Goal: Task Accomplishment & Management: Manage account settings

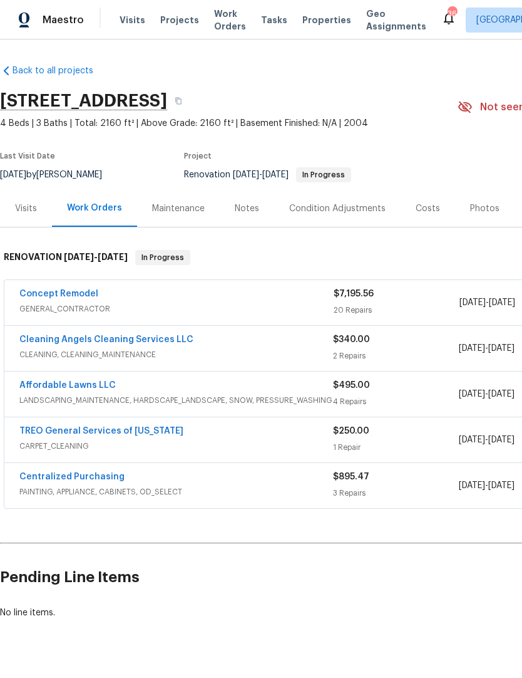
click at [250, 202] on div "Notes" at bounding box center [247, 208] width 24 height 13
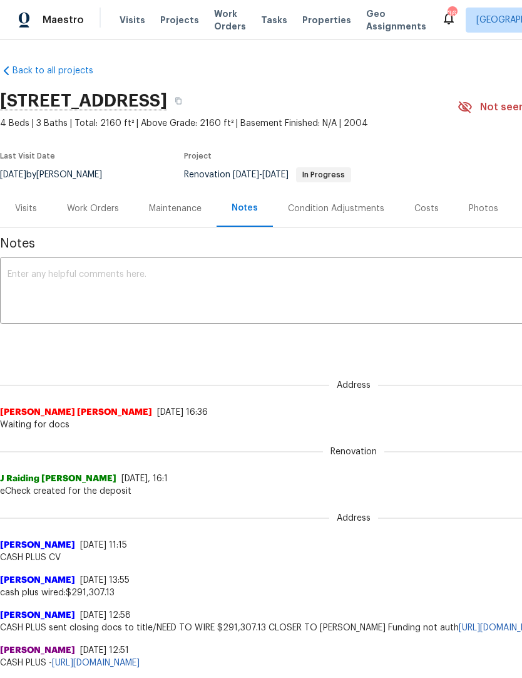
click at [16, 298] on textarea at bounding box center [354, 292] width 693 height 44
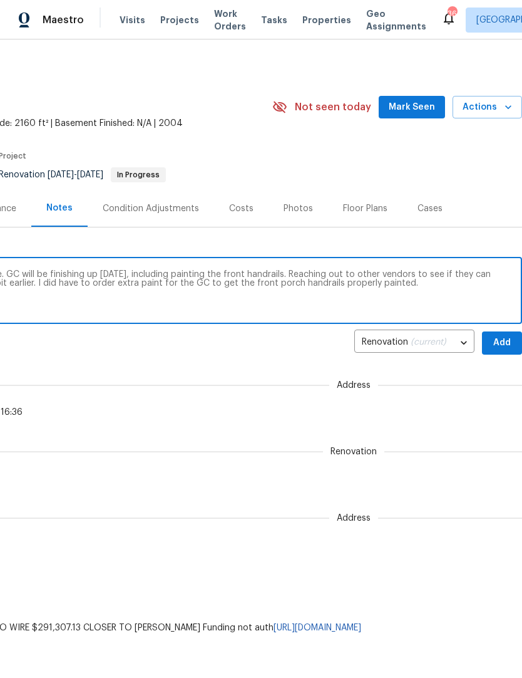
scroll to position [0, 185]
type textarea "Everything is on track and on schedule here. GC will be finishing up tomorrow, …"
click at [506, 343] on span "Add" at bounding box center [502, 343] width 20 height 16
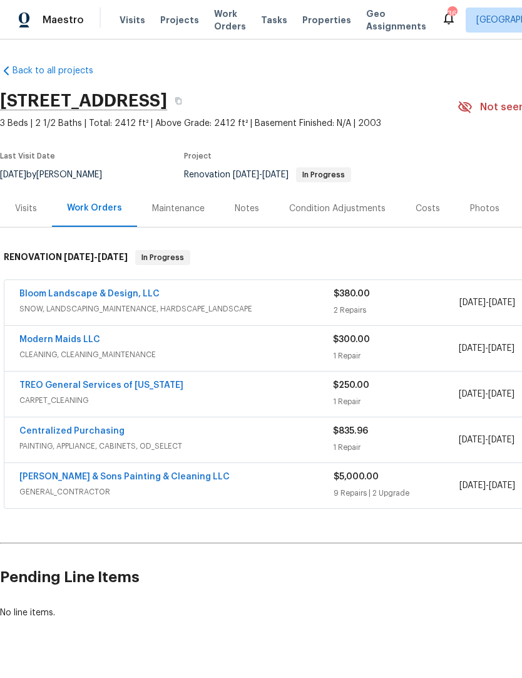
click at [239, 218] on div "Notes" at bounding box center [247, 208] width 54 height 37
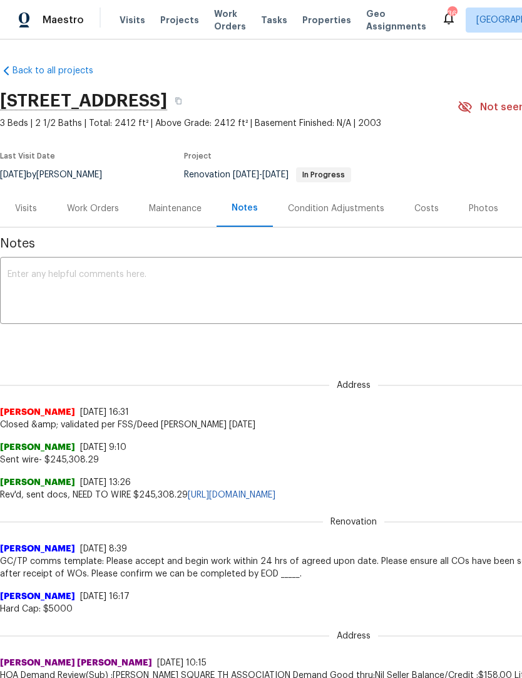
click at [33, 295] on textarea at bounding box center [354, 292] width 693 height 44
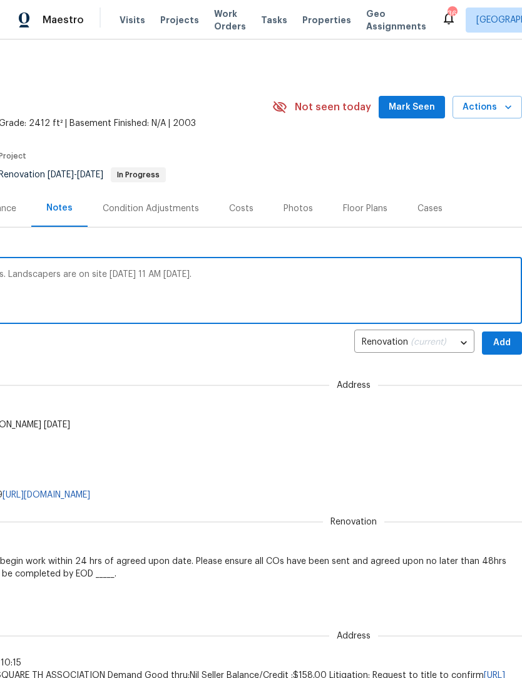
scroll to position [0, 185]
type textarea "GC is finished with interior paint and repairs. Landscapers are on site today 1…"
click at [502, 347] on span "Add" at bounding box center [502, 343] width 20 height 16
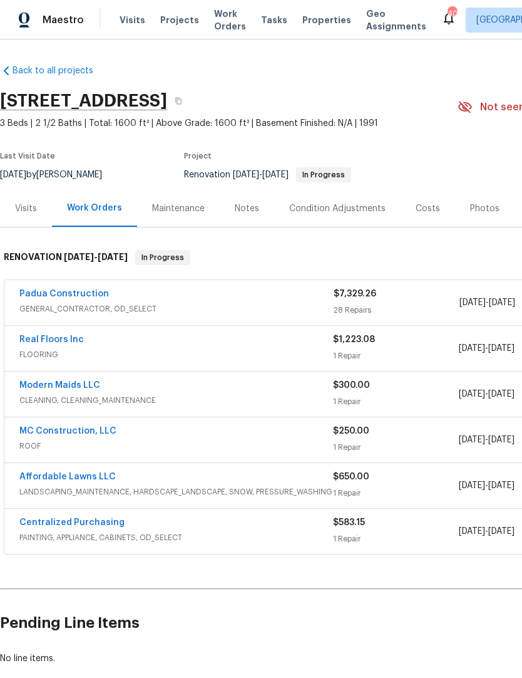
click at [238, 315] on div "Padua Construction GENERAL_CONTRACTOR, OD_SELECT" at bounding box center [176, 302] width 314 height 30
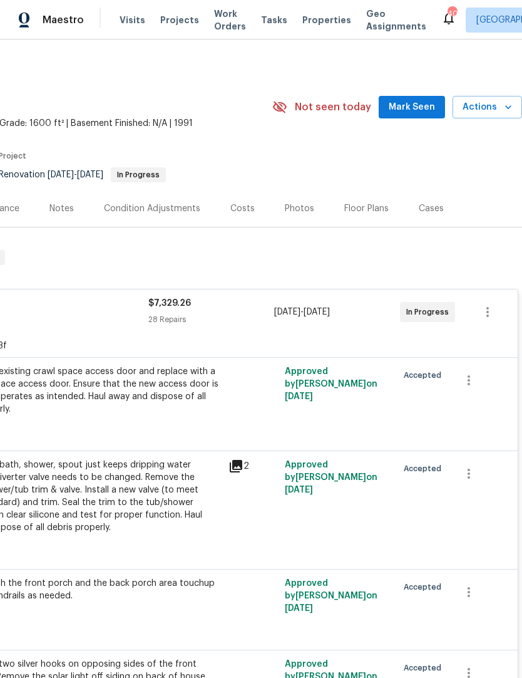
scroll to position [0, 185]
click at [508, 106] on icon "button" at bounding box center [508, 107] width 13 height 13
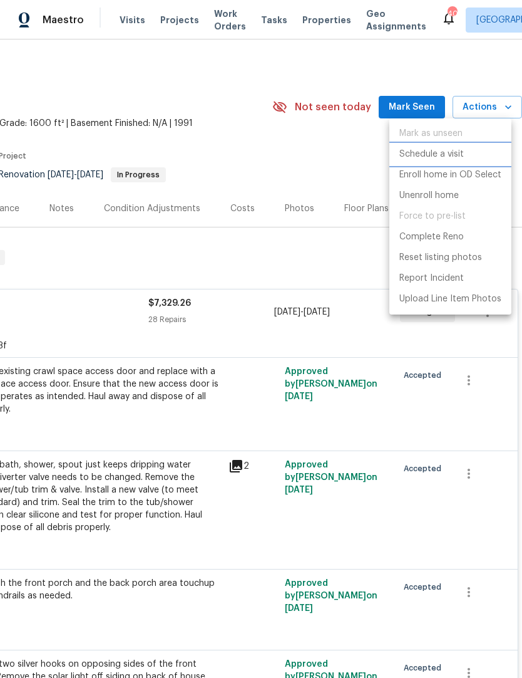
click at [458, 155] on p "Schedule a visit" at bounding box center [432, 154] width 65 height 13
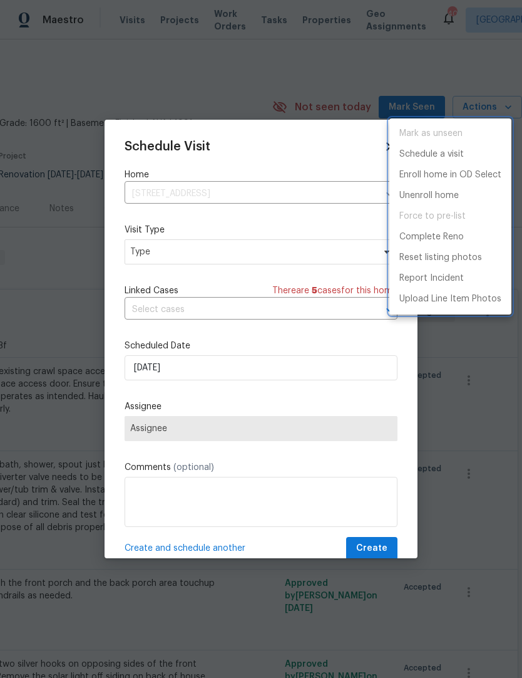
click at [260, 250] on div at bounding box center [261, 339] width 522 height 678
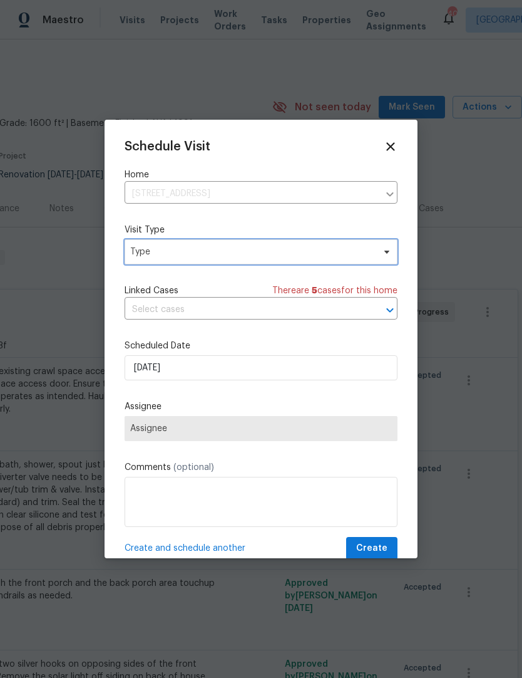
click at [256, 255] on span "Type" at bounding box center [252, 252] width 244 height 13
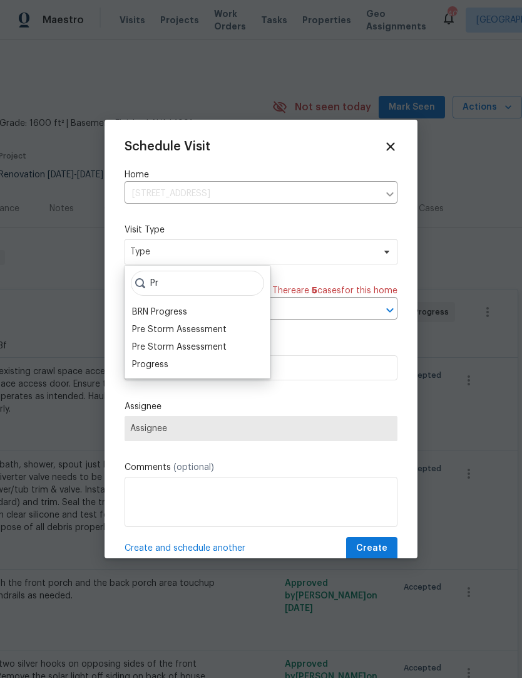
type input "Pr"
click at [166, 365] on div "Progress" at bounding box center [150, 364] width 36 height 13
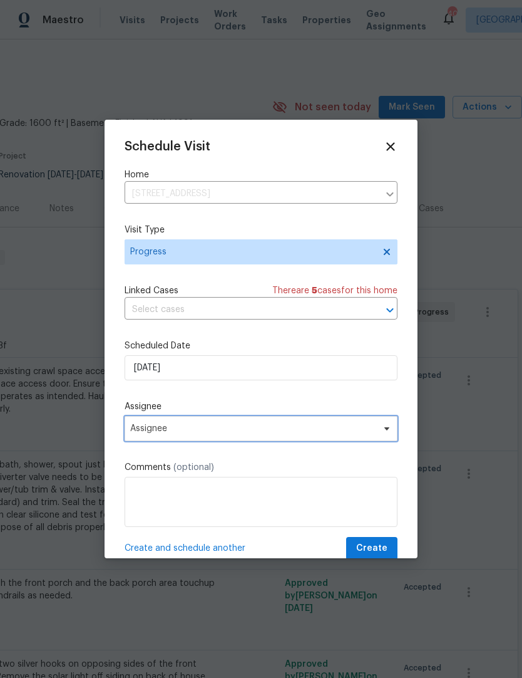
click at [224, 438] on span "Assignee" at bounding box center [261, 428] width 273 height 25
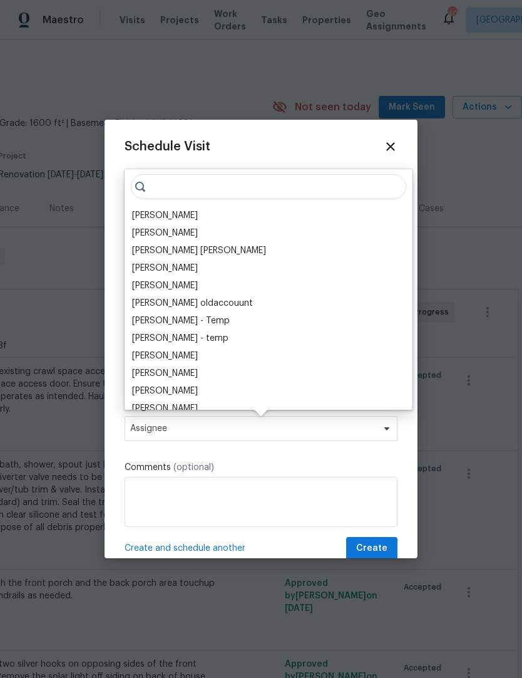
click at [170, 210] on div "[PERSON_NAME]" at bounding box center [165, 215] width 66 height 13
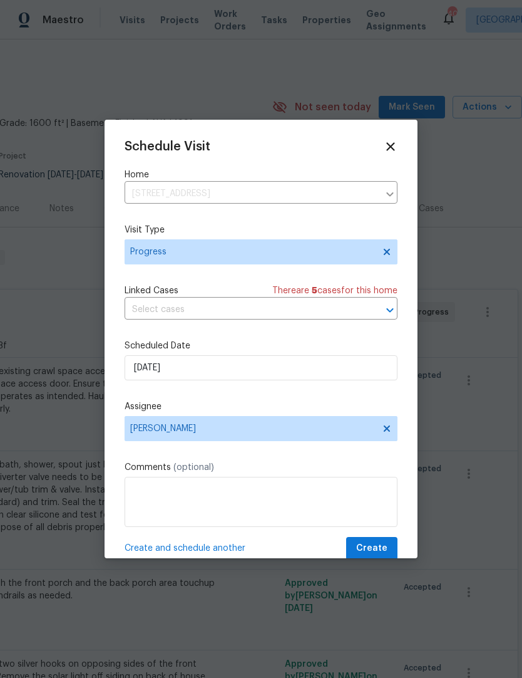
click at [385, 537] on div "Schedule Visit Home 4973 Royal Adelaide Way, Raleigh, NC 27604 ​ Visit Type Pro…" at bounding box center [261, 350] width 273 height 420
click at [377, 549] on span "Create" at bounding box center [371, 549] width 31 height 16
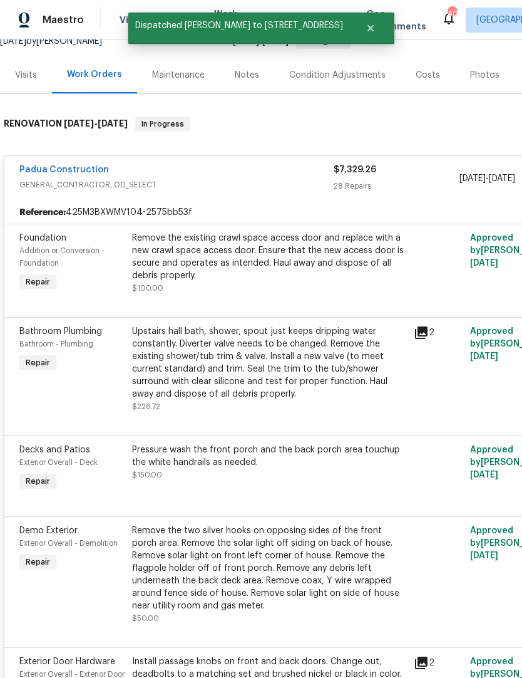
scroll to position [136, 0]
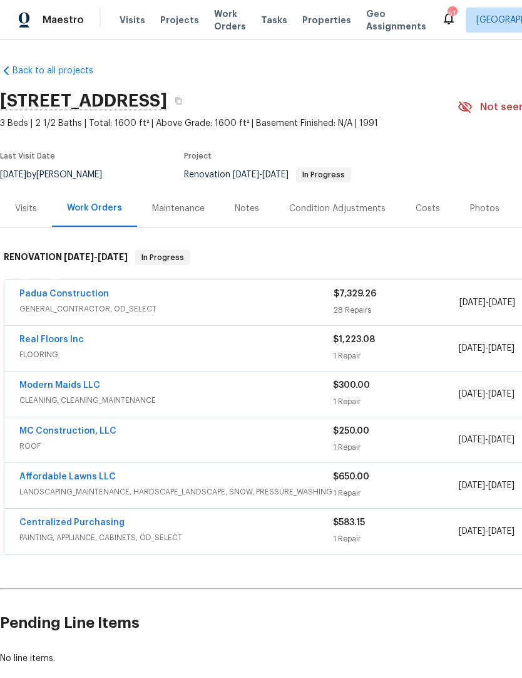
click at [53, 342] on link "Real Floors Inc" at bounding box center [51, 339] width 65 height 9
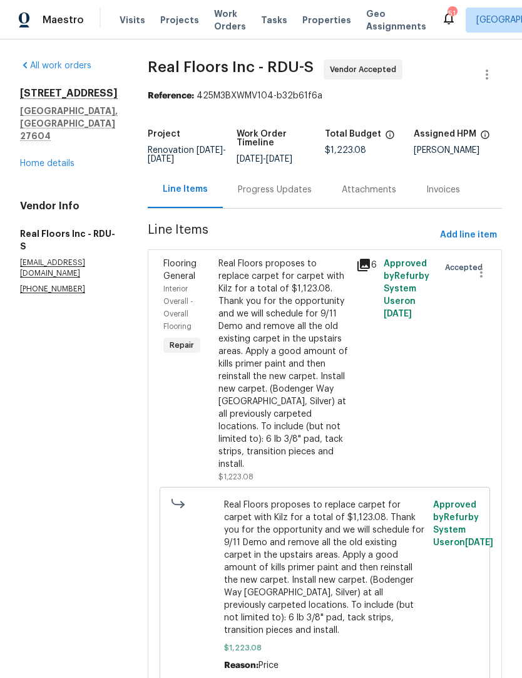
click at [272, 192] on div "Progress Updates" at bounding box center [275, 190] width 74 height 13
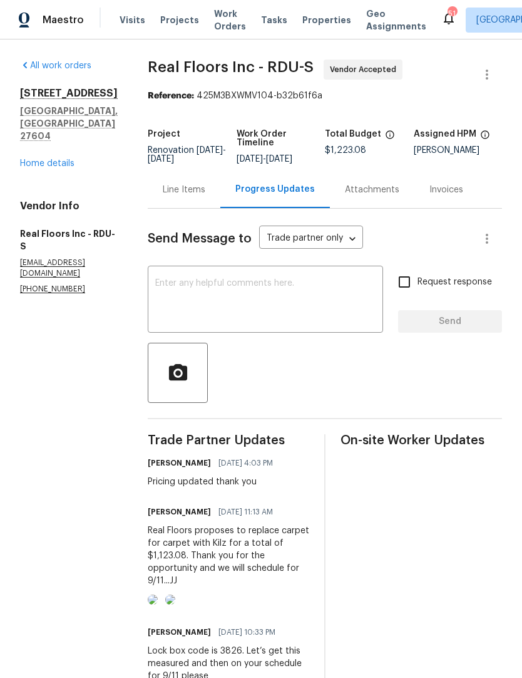
click at [33, 159] on link "Home details" at bounding box center [47, 163] width 54 height 9
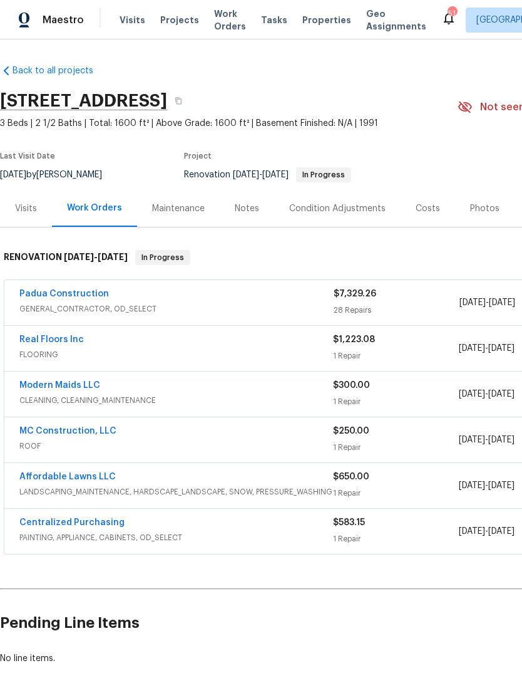
click at [240, 214] on div "Notes" at bounding box center [247, 208] width 24 height 13
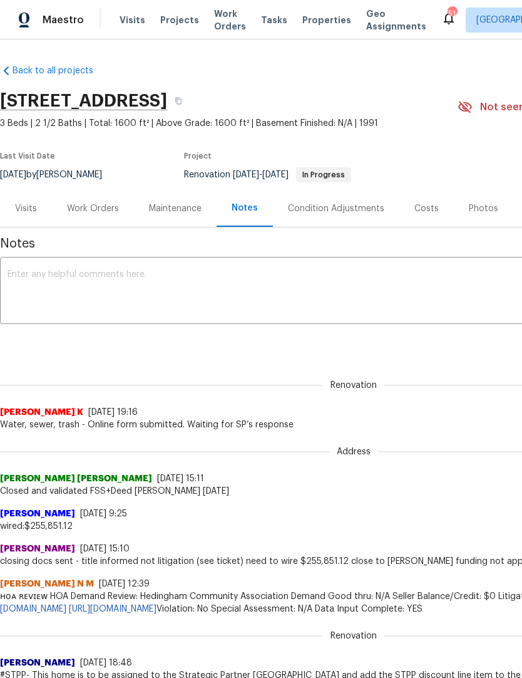
click at [30, 300] on textarea at bounding box center [354, 292] width 693 height 44
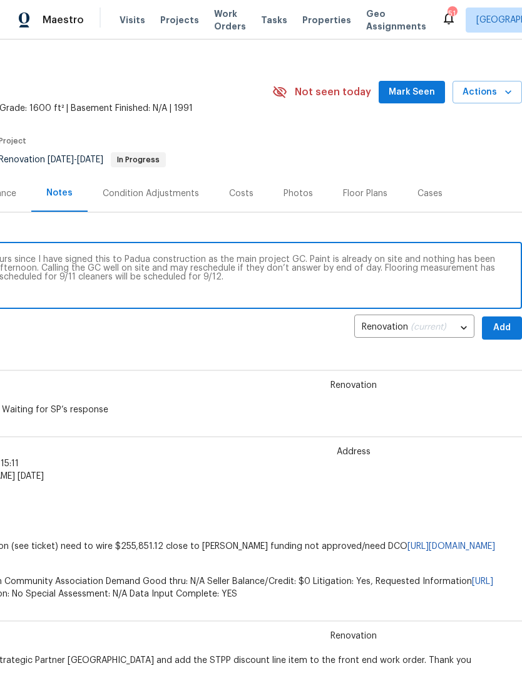
scroll to position [16, 185]
type textarea "On-site visit today, Wednesday, September 3. It’s been 24 hours since I have si…"
click at [502, 326] on span "Add" at bounding box center [502, 327] width 20 height 16
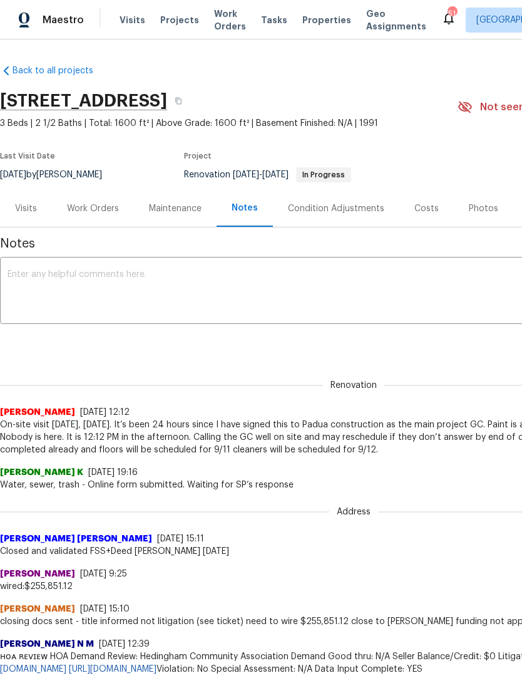
scroll to position [0, 0]
click at [88, 212] on div "Work Orders" at bounding box center [93, 208] width 52 height 13
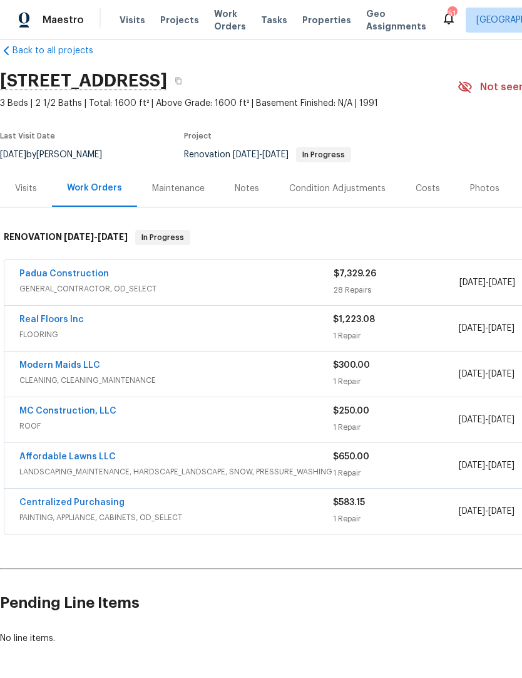
scroll to position [20, 0]
click at [61, 365] on link "Modern Maids LLC" at bounding box center [59, 365] width 81 height 9
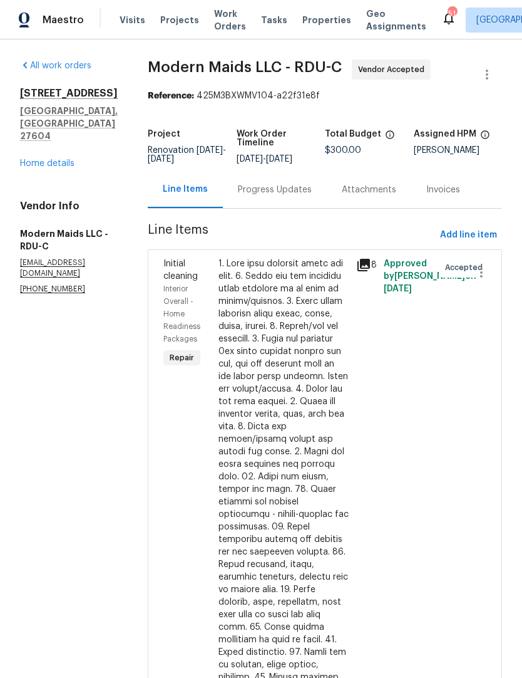
click at [287, 196] on div "Progress Updates" at bounding box center [275, 190] width 74 height 13
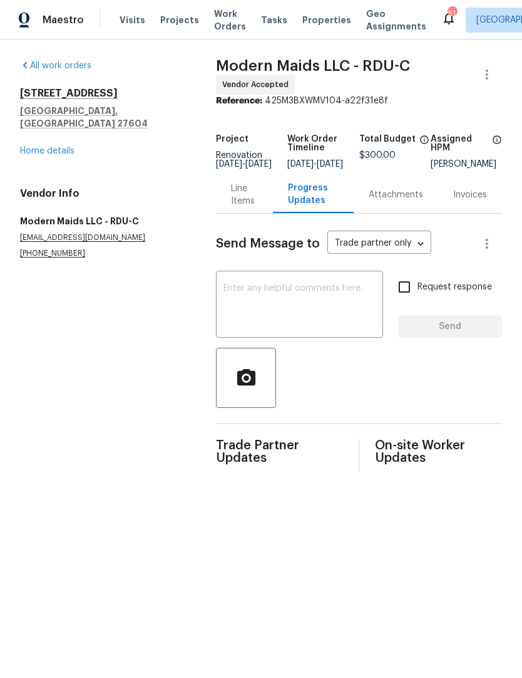
click at [225, 306] on textarea at bounding box center [300, 306] width 152 height 44
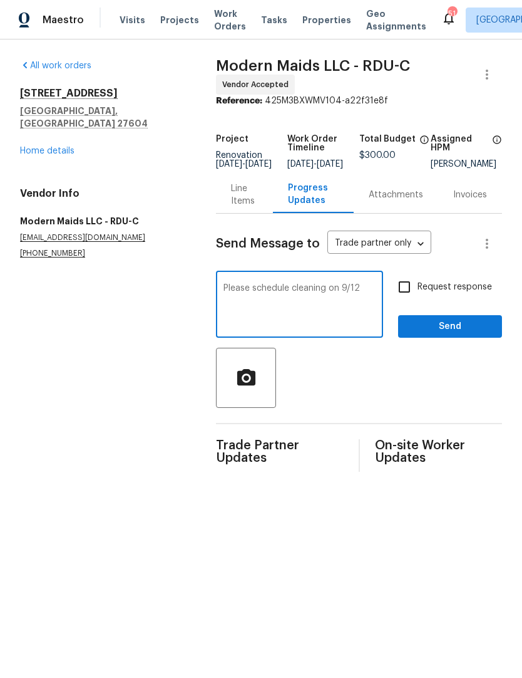
type textarea "Please schedule cleaning on 9/12"
click at [412, 293] on input "Request response" at bounding box center [404, 287] width 26 height 26
checkbox input "true"
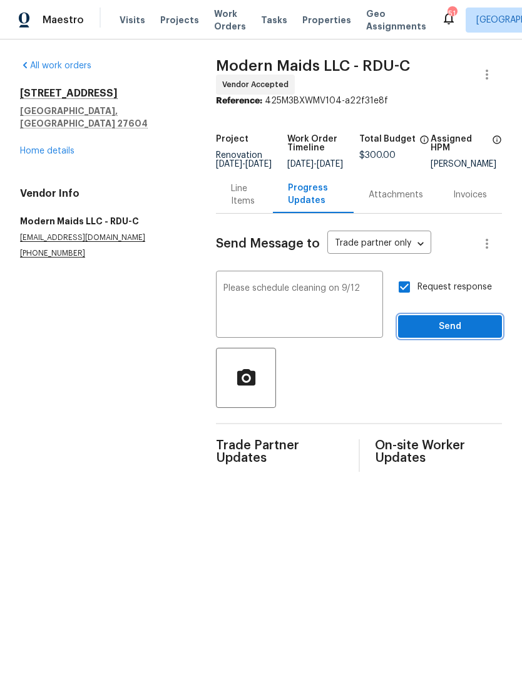
click at [438, 334] on span "Send" at bounding box center [450, 327] width 84 height 16
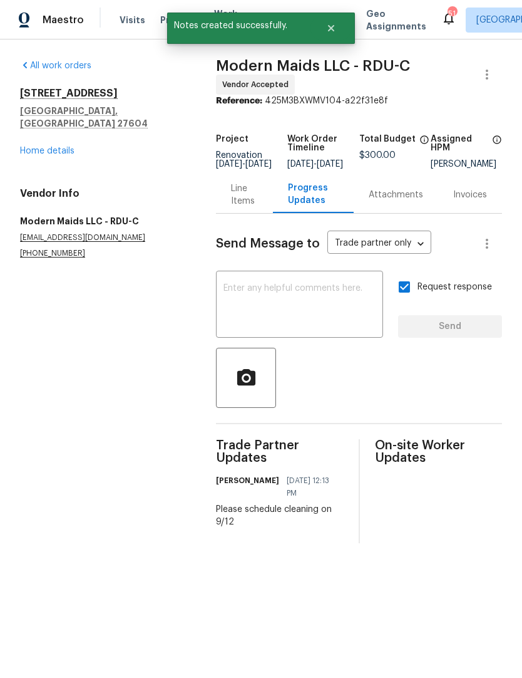
click at [39, 152] on div "All work orders 4973 Royal Adelaide Way Raleigh, NC 27604 Home details Vendor I…" at bounding box center [103, 159] width 166 height 199
click at [37, 147] on link "Home details" at bounding box center [47, 151] width 54 height 9
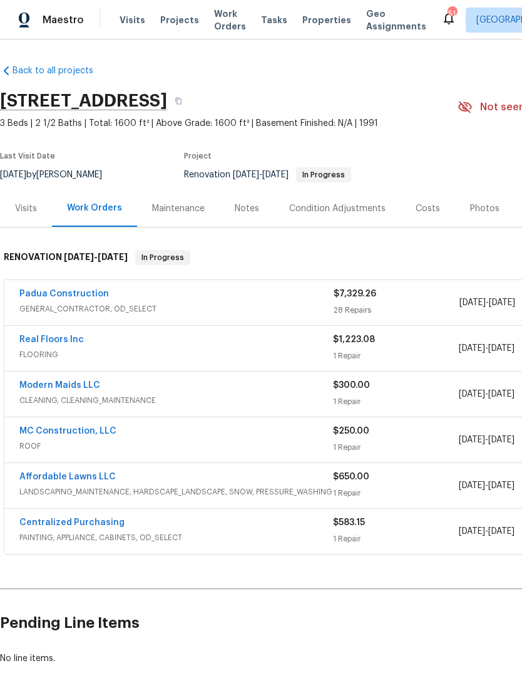
click at [56, 430] on link "MC Construction, LLC" at bounding box center [67, 431] width 97 height 9
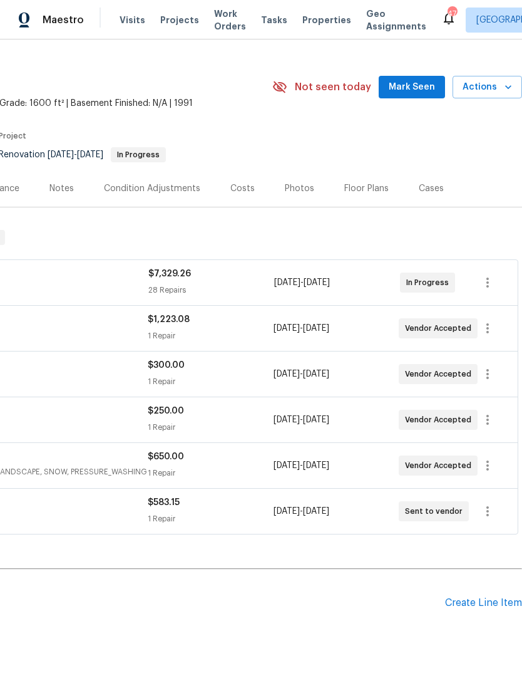
scroll to position [20, 185]
click at [493, 284] on icon "button" at bounding box center [487, 282] width 15 height 15
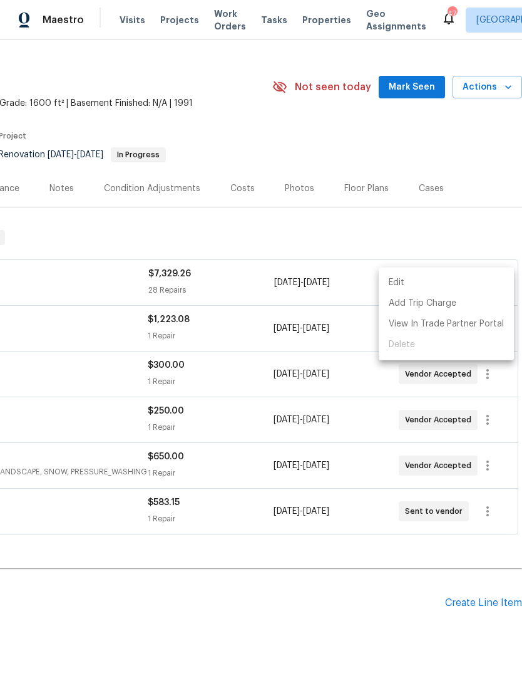
click at [434, 285] on li "Edit" at bounding box center [446, 282] width 135 height 21
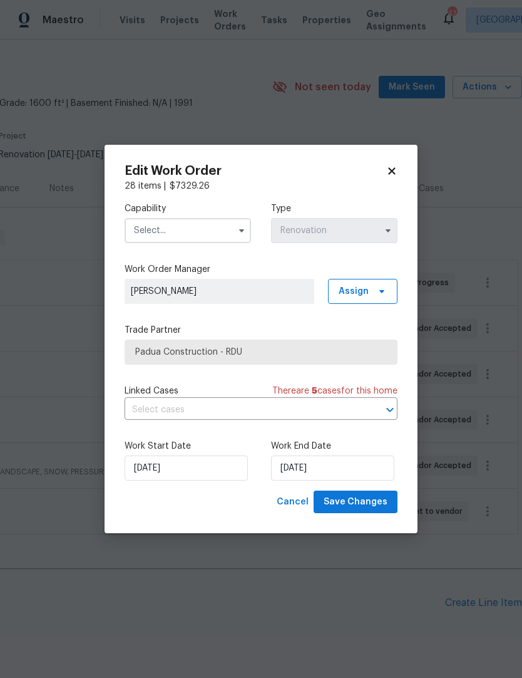
click at [147, 233] on input "text" at bounding box center [188, 230] width 127 height 25
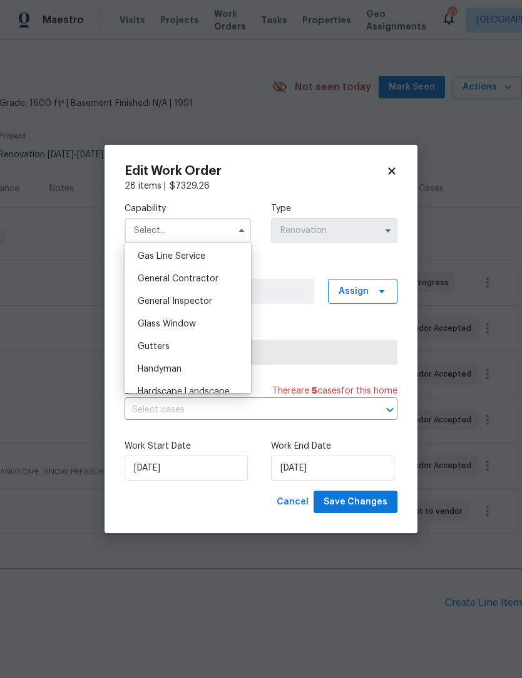
scroll to position [579, 0]
click at [155, 281] on span "General Contractor" at bounding box center [178, 276] width 81 height 9
type input "General Contractor"
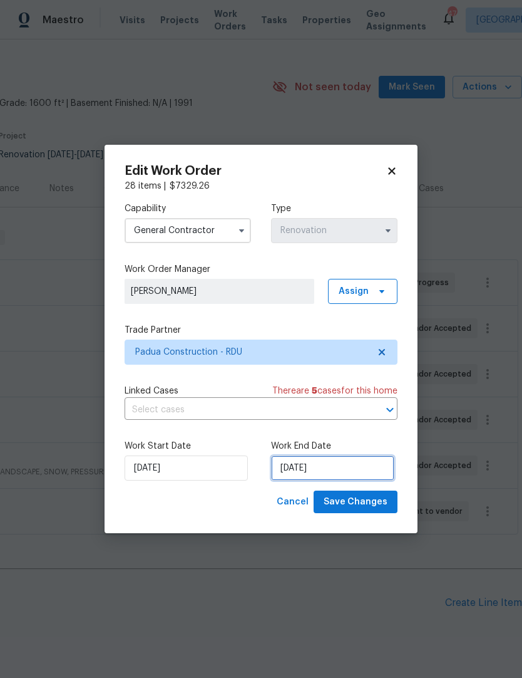
click at [315, 466] on input "9/8/2025" at bounding box center [332, 467] width 123 height 25
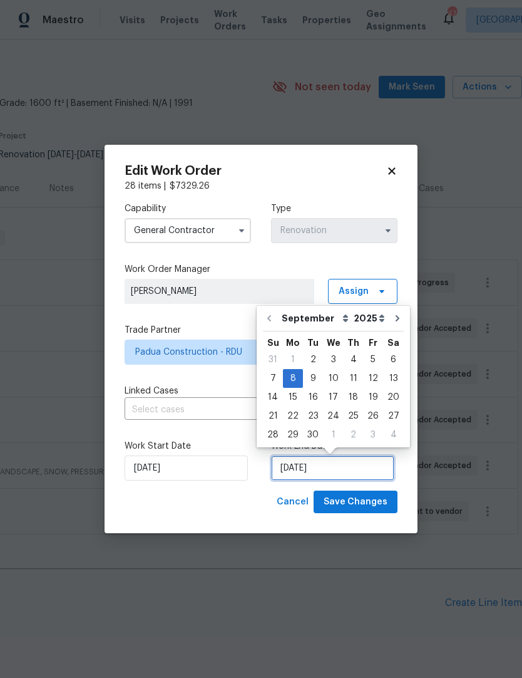
scroll to position [5, 0]
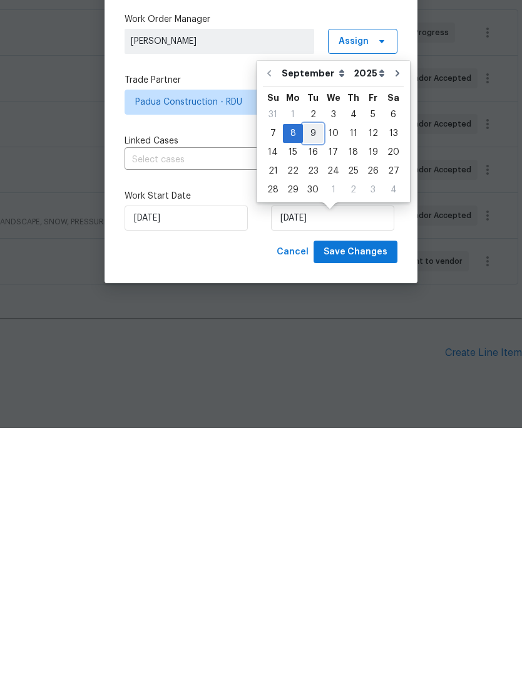
click at [311, 375] on div "9" at bounding box center [313, 384] width 20 height 18
type input "9/9/2025"
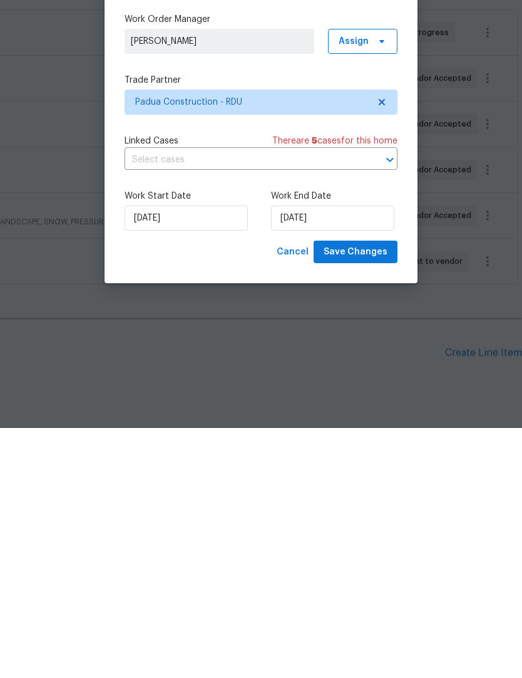
scroll to position [51, 0]
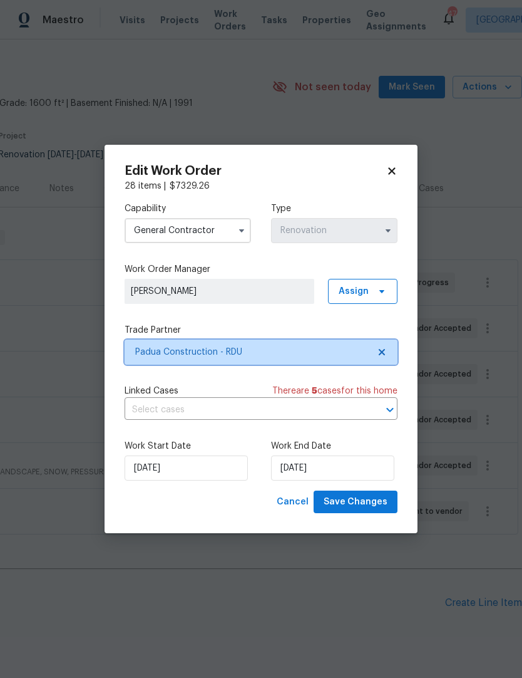
click at [385, 348] on icon at bounding box center [382, 352] width 10 height 10
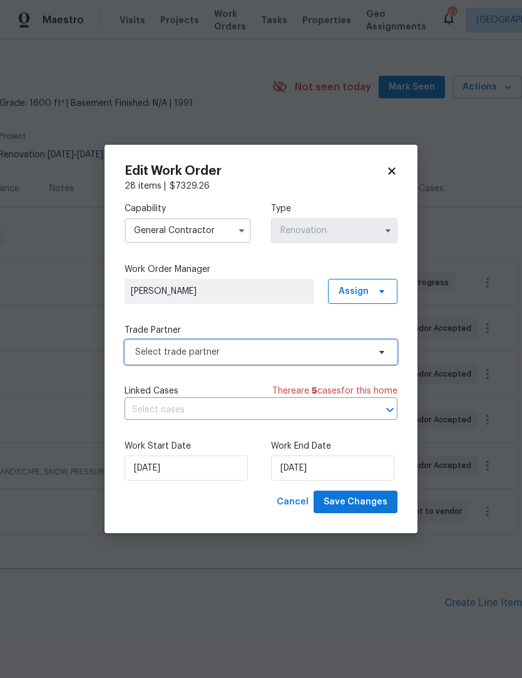
click at [149, 360] on span "Select trade partner" at bounding box center [261, 351] width 273 height 25
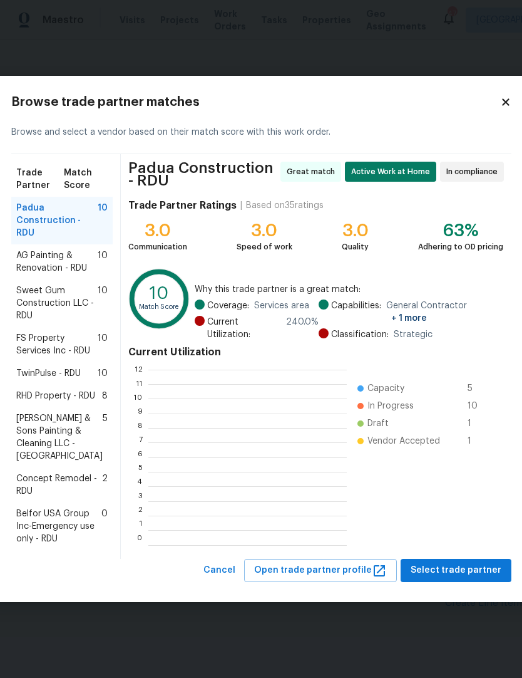
scroll to position [175, 199]
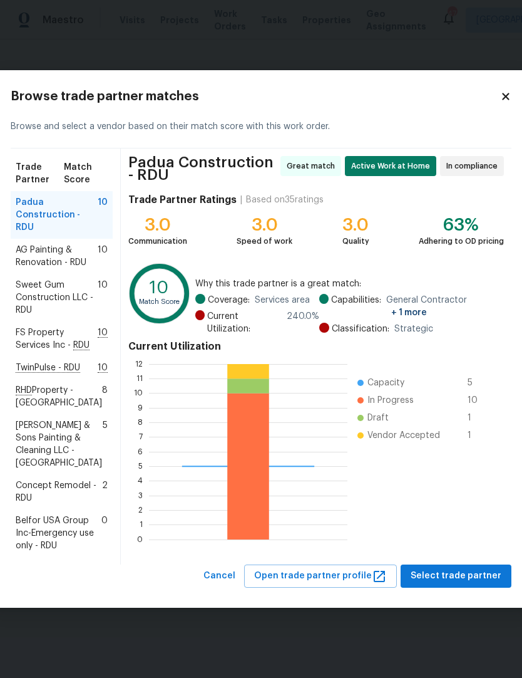
click at [38, 245] on span "AG Painting & Renovation - RDU" at bounding box center [57, 256] width 82 height 25
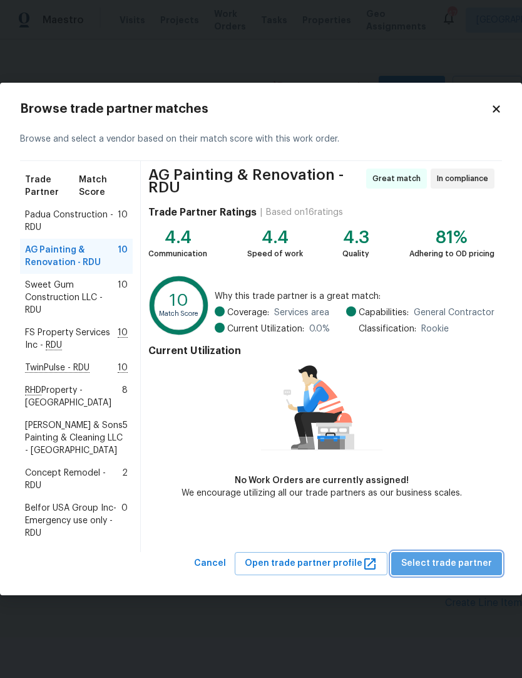
click at [463, 556] on span "Select trade partner" at bounding box center [446, 564] width 91 height 16
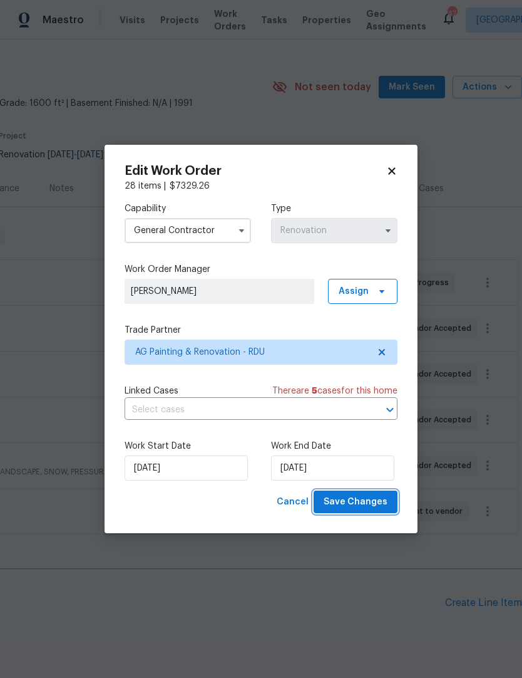
click at [369, 506] on span "Save Changes" at bounding box center [356, 502] width 64 height 16
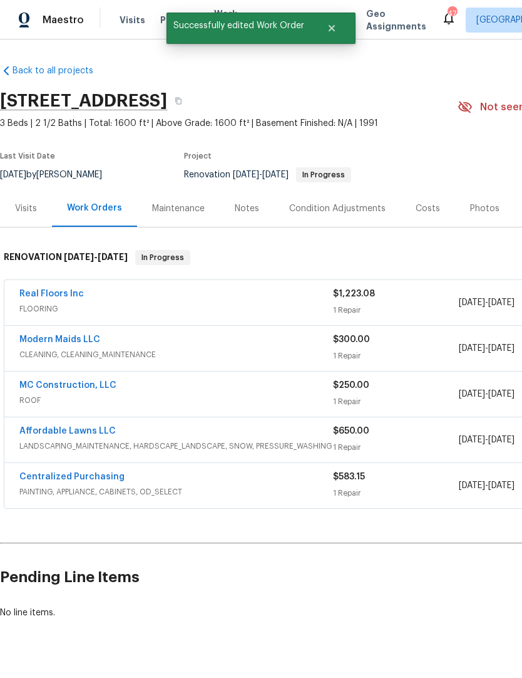
scroll to position [0, 0]
click at [43, 427] on link "Affordable Lawns LLC" at bounding box center [67, 431] width 96 height 9
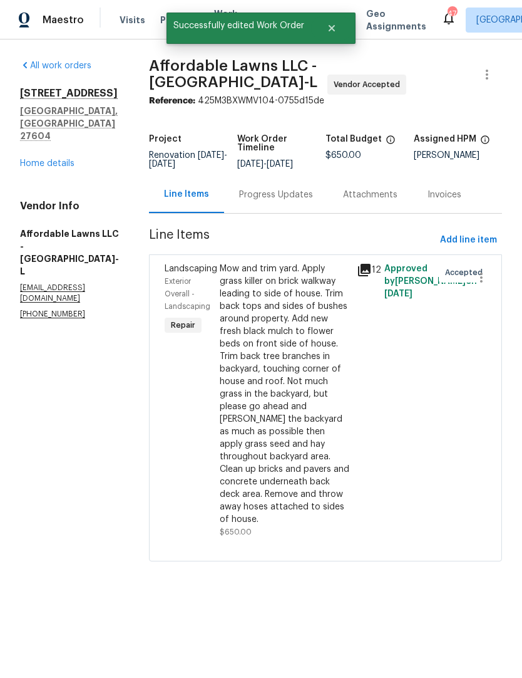
click at [293, 199] on div "Progress Updates" at bounding box center [276, 195] width 74 height 13
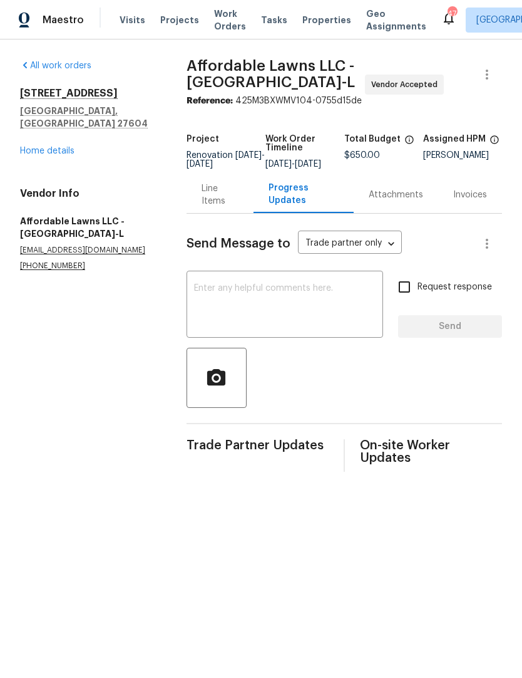
click at [234, 322] on textarea at bounding box center [285, 306] width 182 height 44
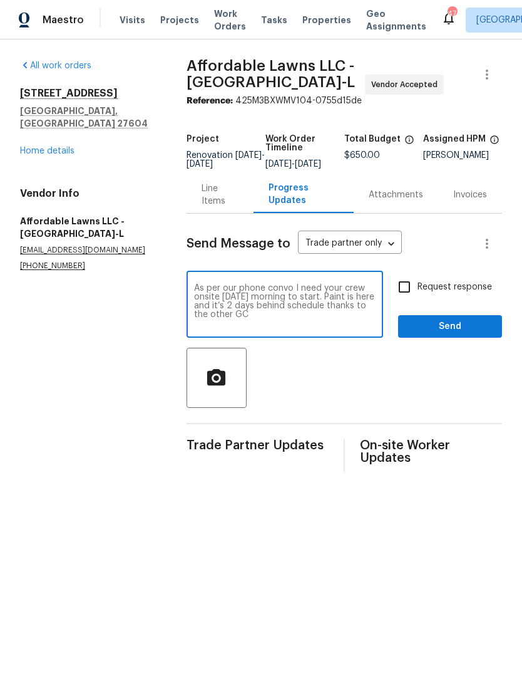
type textarea "As per our phone convo I need your crew onsite tomorrow morning to start. Paint…"
click at [413, 298] on input "Request response" at bounding box center [404, 287] width 26 height 26
checkbox input "true"
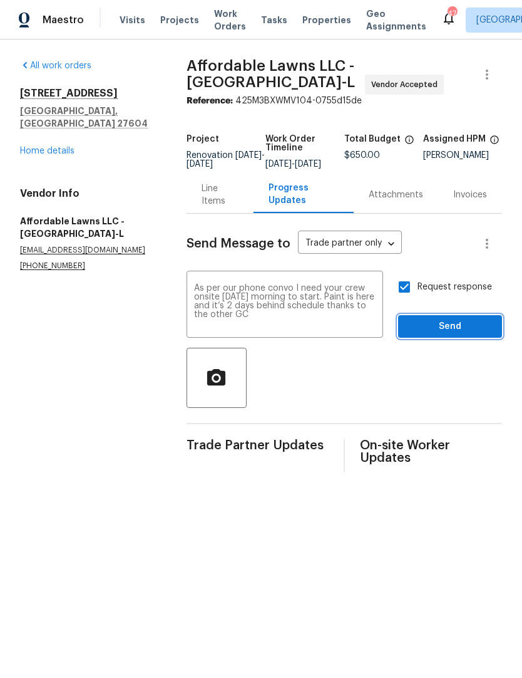
click at [445, 332] on span "Send" at bounding box center [450, 327] width 84 height 16
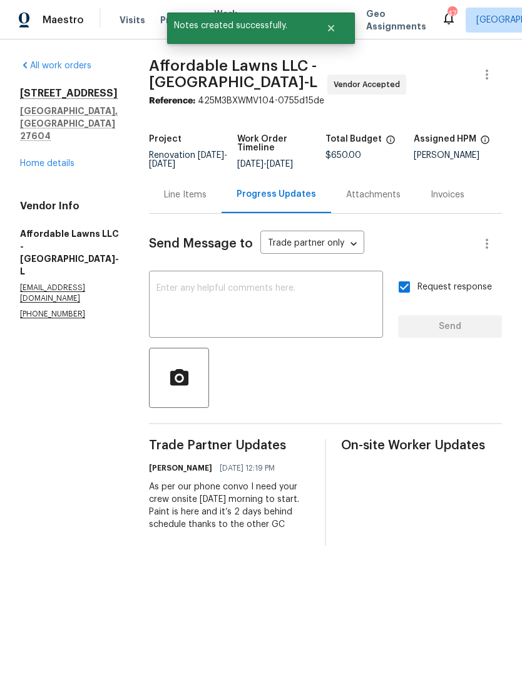
click at [195, 318] on textarea at bounding box center [266, 306] width 219 height 44
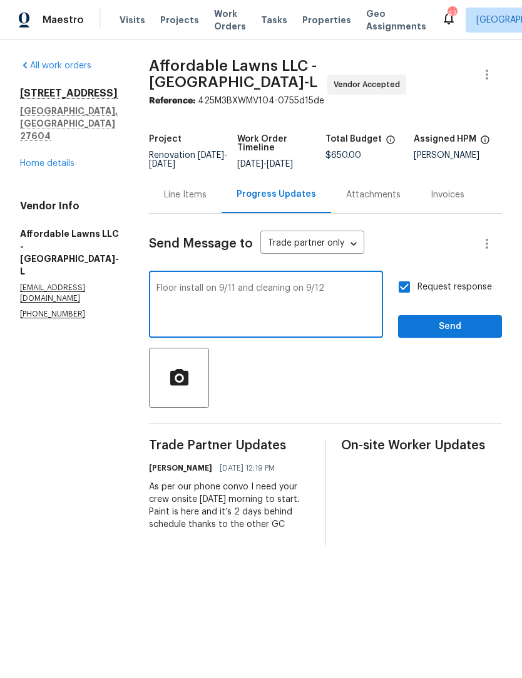
type textarea "Floor install on 9/11 and cleaning on 9/12"
click at [458, 326] on span "Send" at bounding box center [450, 327] width 84 height 16
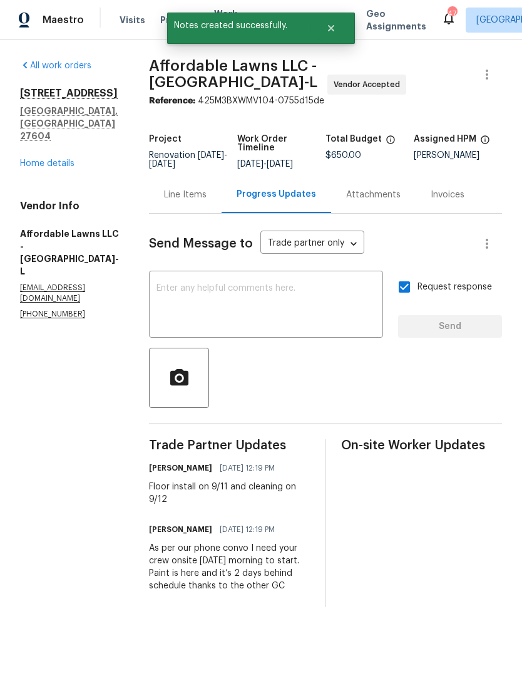
click at [46, 159] on link "Home details" at bounding box center [47, 163] width 54 height 9
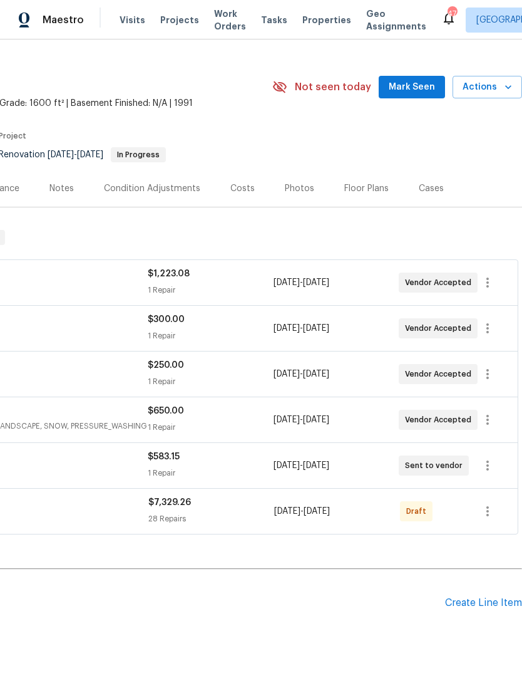
scroll to position [20, 185]
click at [491, 512] on icon "button" at bounding box center [487, 511] width 15 height 15
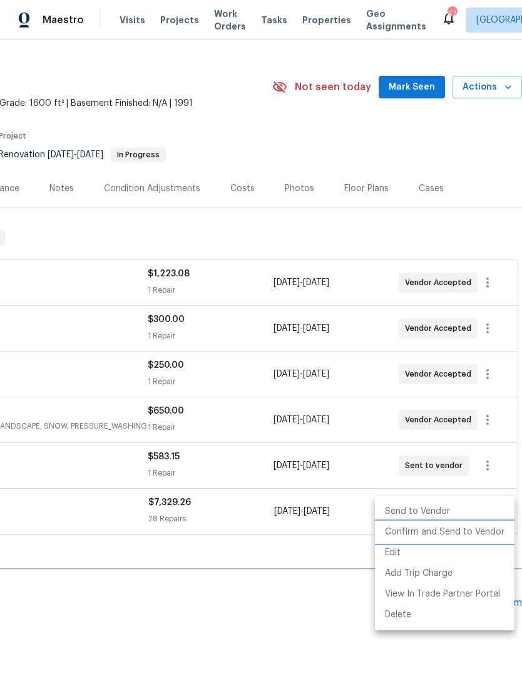
click at [452, 535] on li "Confirm and Send to Vendor" at bounding box center [445, 532] width 140 height 21
click at [321, 570] on div at bounding box center [261, 339] width 522 height 678
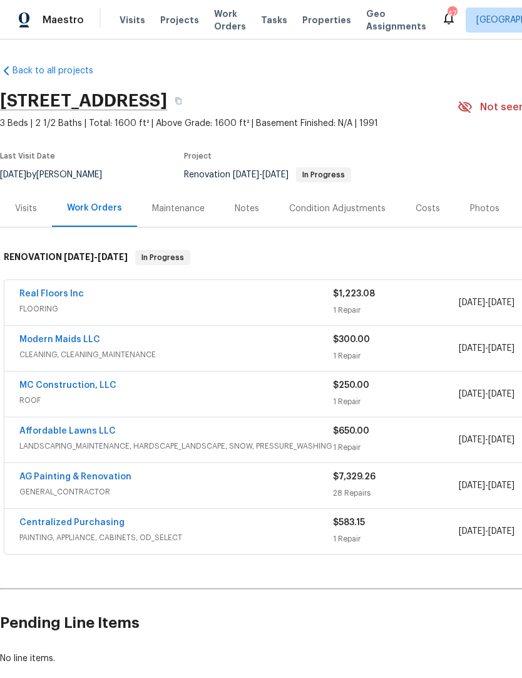
scroll to position [0, 0]
click at [247, 202] on div "Notes" at bounding box center [247, 208] width 24 height 13
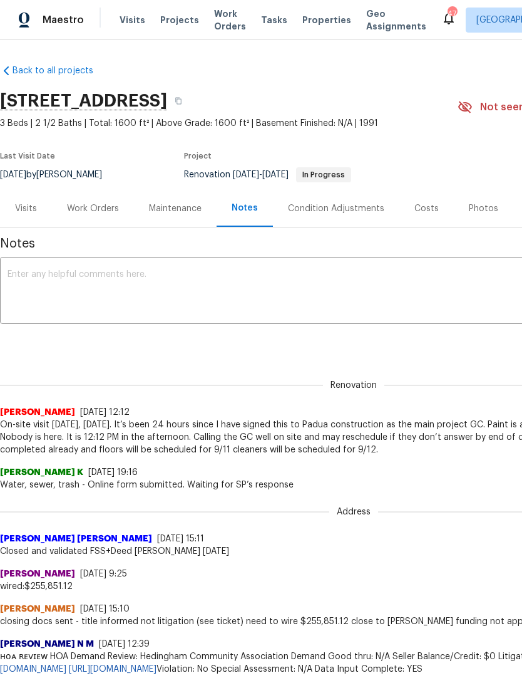
click at [98, 298] on textarea at bounding box center [354, 292] width 693 height 44
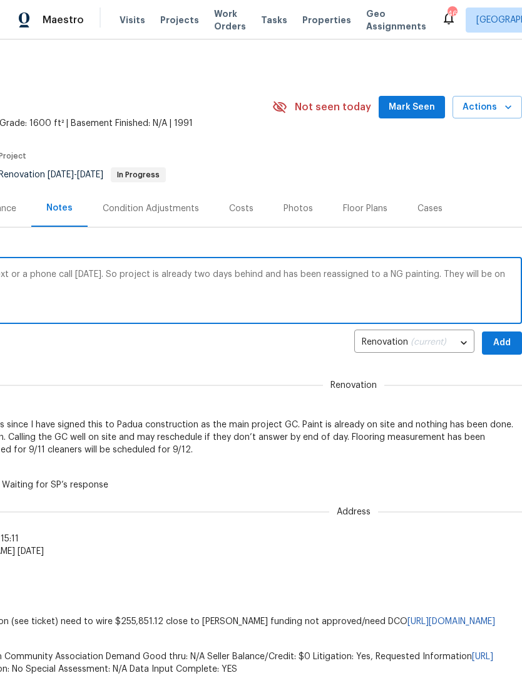
scroll to position [0, 185]
click at [388, 267] on div "Padua construction is unable to return a text or a phone call today. So project…" at bounding box center [169, 292] width 708 height 64
click at [386, 276] on textarea "Padua construction is unable to return a text or a phone call today. So project…" at bounding box center [168, 292] width 693 height 44
type textarea "Padua construction is unable to return a text or a phone call today. So project…"
click at [504, 343] on span "Add" at bounding box center [502, 343] width 20 height 16
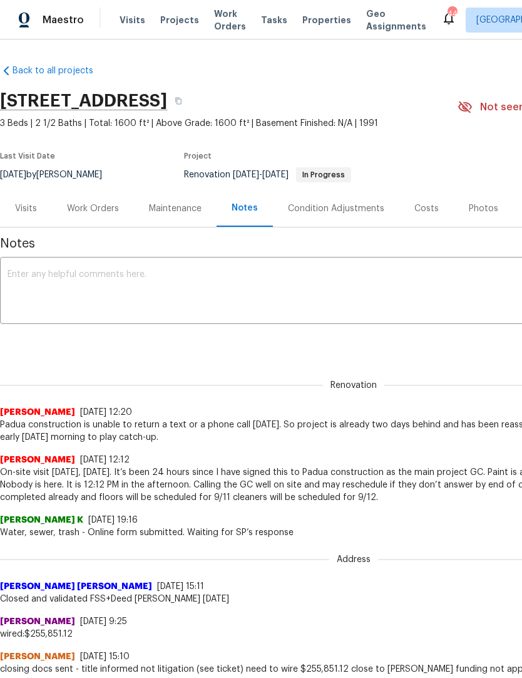
scroll to position [0, 0]
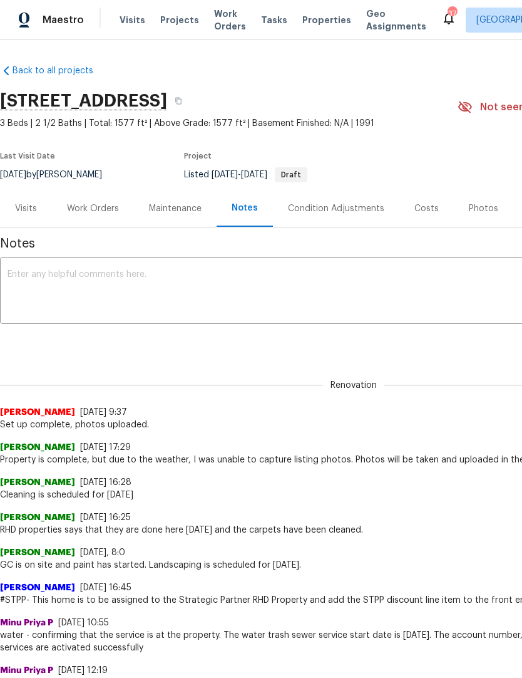
click at [68, 289] on textarea at bounding box center [354, 292] width 693 height 44
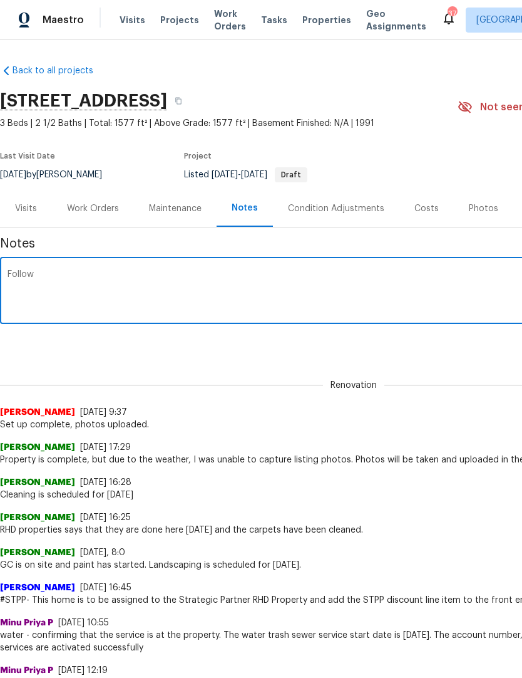
type textarea "Followed up"
click at [90, 210] on div "Work Orders" at bounding box center [93, 208] width 52 height 13
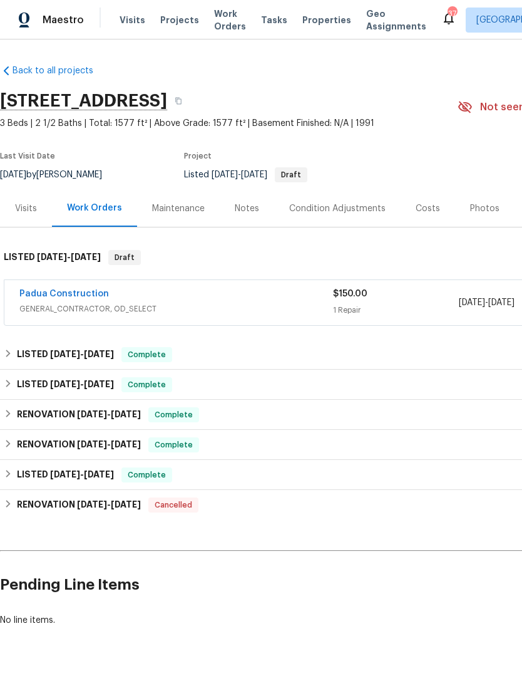
click at [246, 221] on div "Notes" at bounding box center [247, 208] width 54 height 37
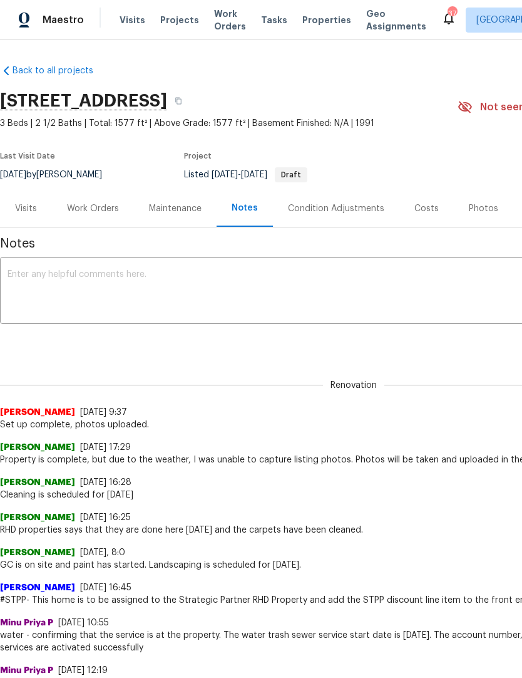
click at [26, 289] on textarea at bounding box center [354, 292] width 693 height 44
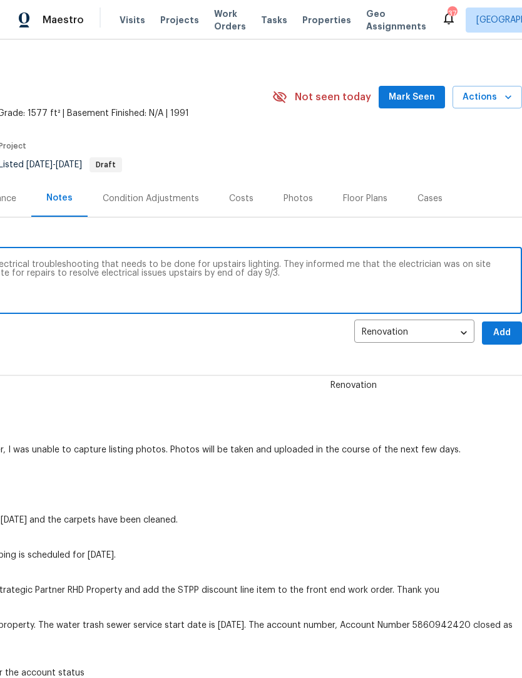
scroll to position [10, 185]
type textarea "Followed up with Padua construction on electrical troubleshooting that needs to…"
click at [502, 339] on span "Add" at bounding box center [502, 333] width 20 height 16
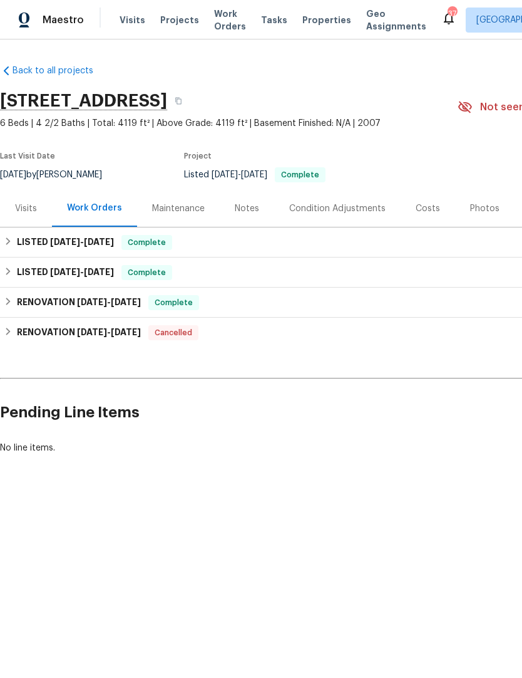
click at [246, 213] on div "Notes" at bounding box center [247, 208] width 24 height 13
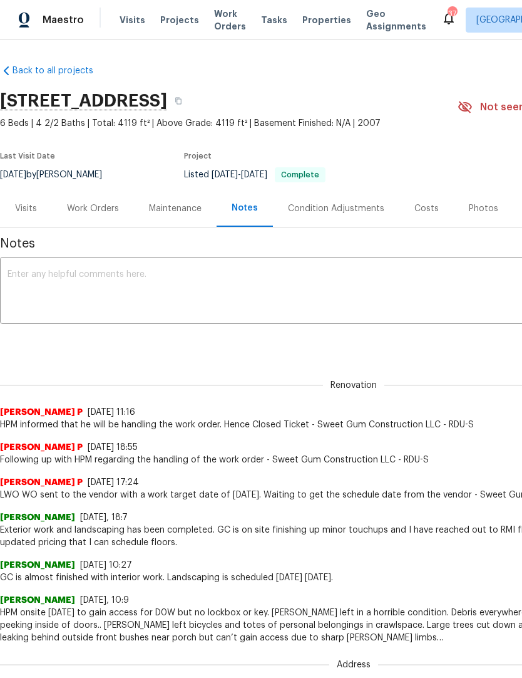
click at [32, 289] on textarea at bounding box center [354, 292] width 693 height 44
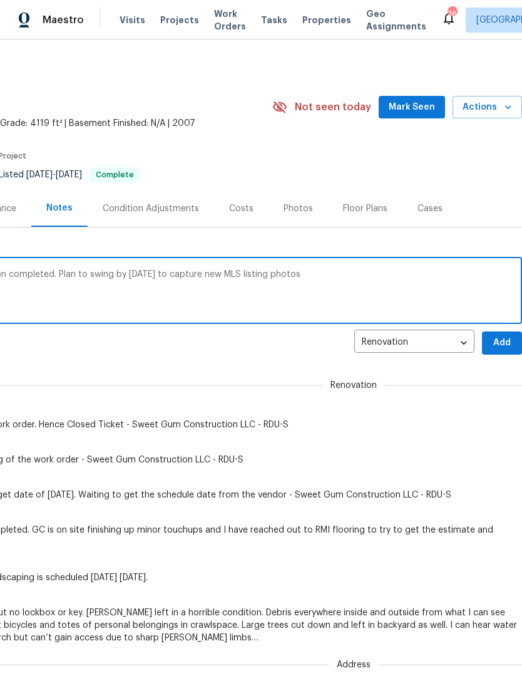
scroll to position [0, 185]
type textarea "All repairs to property while listed have been completed. Plan to swing by [DAT…"
click at [507, 347] on span "Add" at bounding box center [502, 343] width 20 height 16
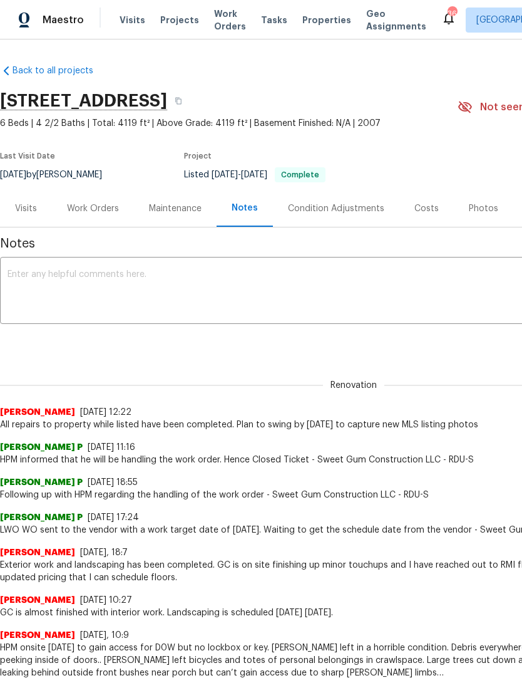
scroll to position [0, 0]
